Goal: Task Accomplishment & Management: Manage account settings

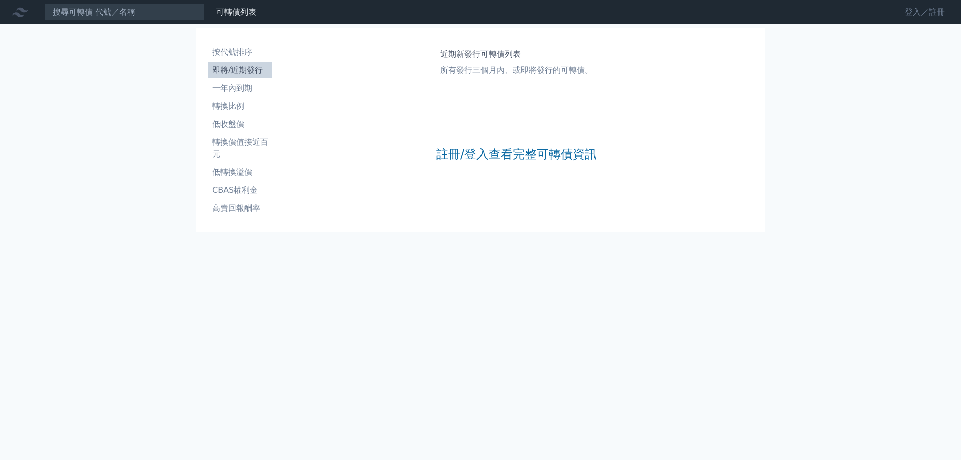
click at [909, 12] on link "登入／註冊" at bounding box center [925, 12] width 56 height 16
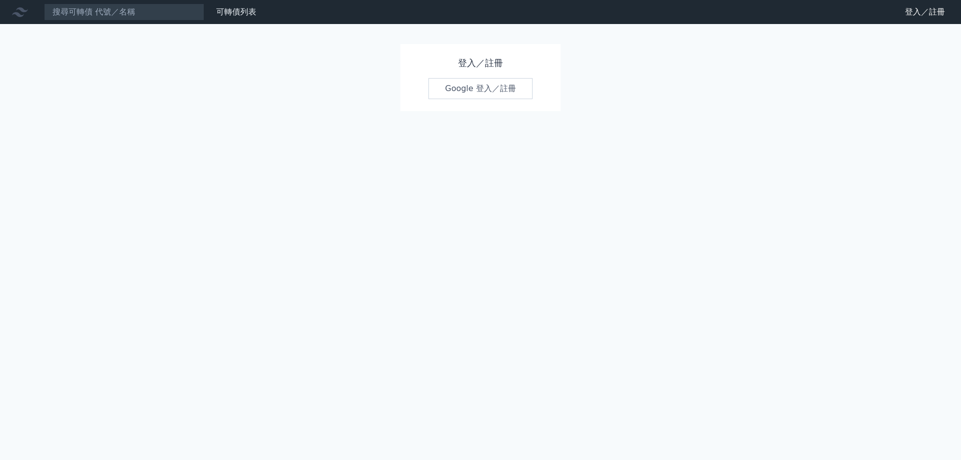
click at [466, 92] on link "Google 登入／註冊" at bounding box center [480, 88] width 104 height 21
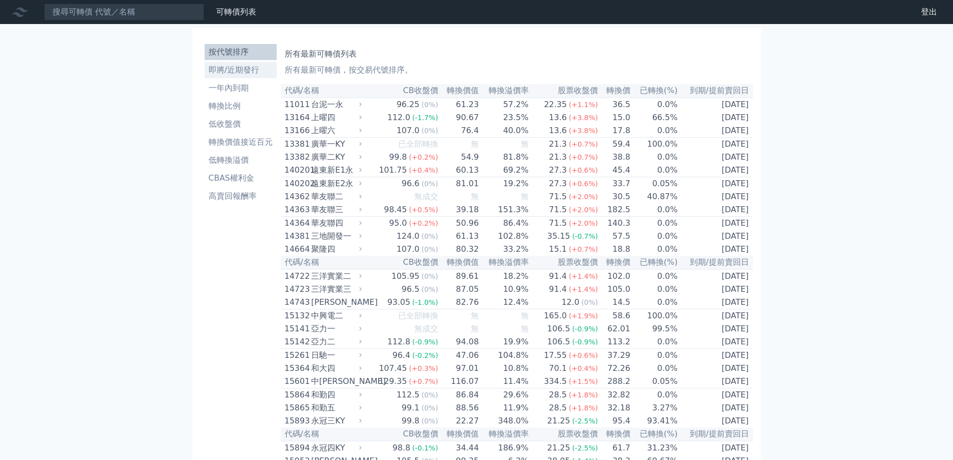
click at [233, 74] on li "即將/近期發行" at bounding box center [241, 70] width 72 height 12
